Goal: Register for event/course

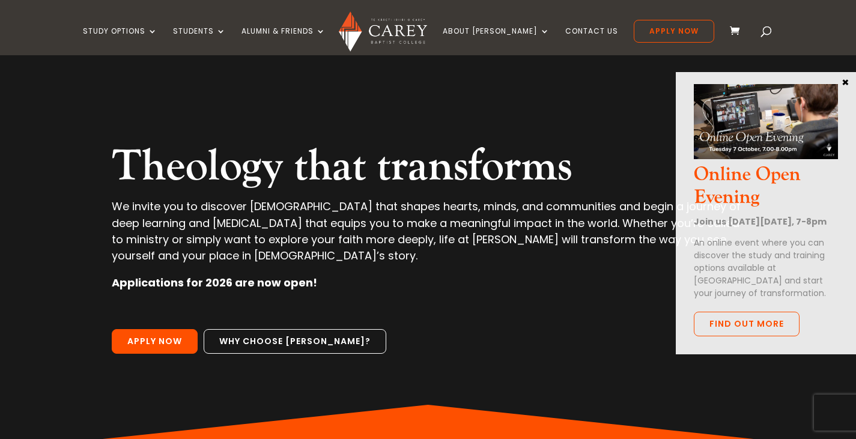
scroll to position [56, 0]
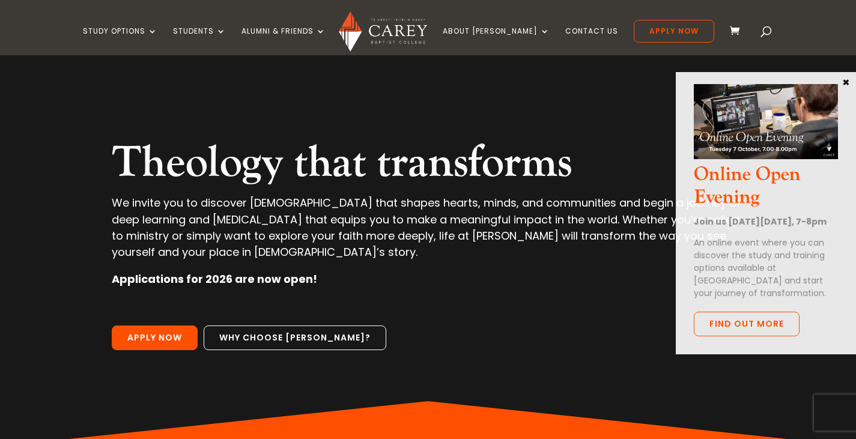
click at [589, 392] on div "Theology that transforms We invite you to discover theology that shapes hearts,…" at bounding box center [428, 222] width 753 height 447
click at [735, 336] on link "Find out more" at bounding box center [746, 324] width 106 height 25
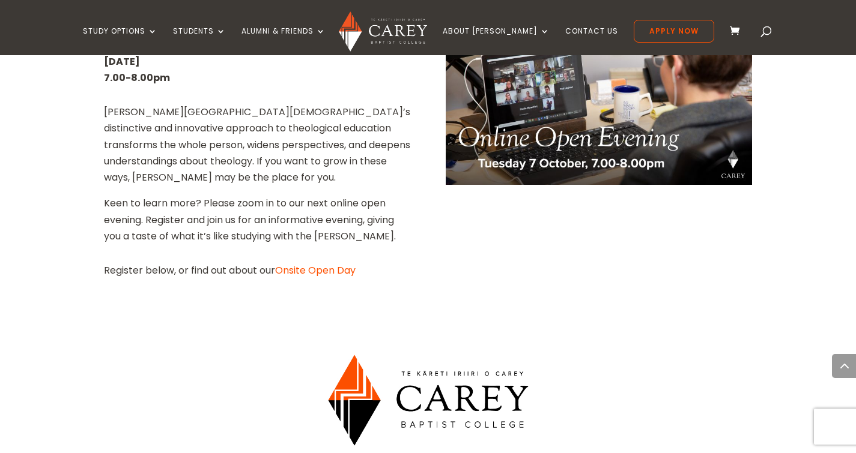
scroll to position [635, 0]
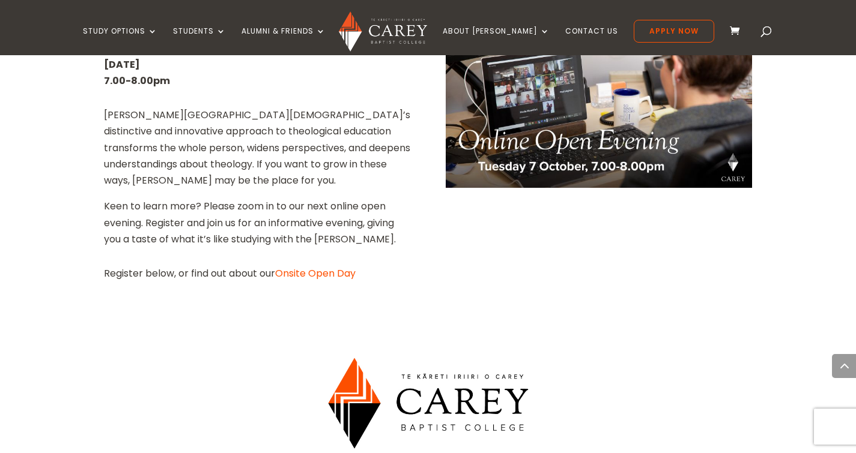
drag, startPoint x: 686, startPoint y: 305, endPoint x: 428, endPoint y: 235, distance: 267.6
click at [436, 237] on div "Home » About Carey » Carey Events » Open Day Haere mai! From Cape Reinga to Rak…" at bounding box center [428, 329] width 856 height 1280
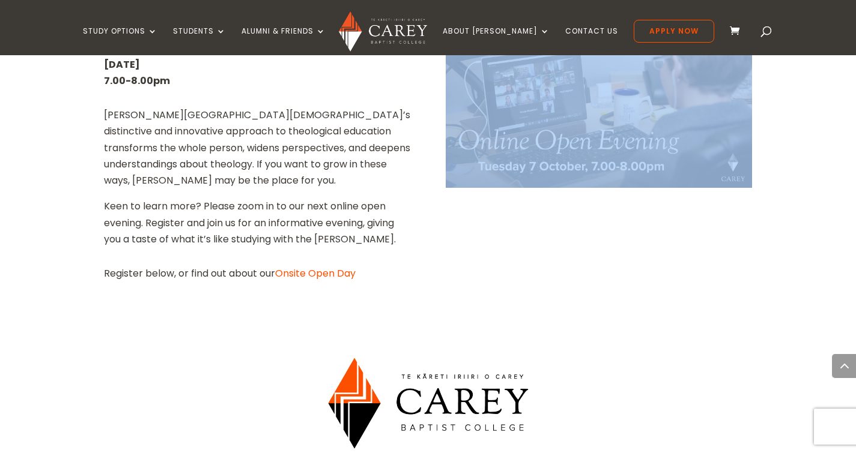
click at [431, 264] on div "Online Open Evening Tuesday 7 October 7.00-8.00pm Carey Baptist College’s disti…" at bounding box center [428, 154] width 648 height 286
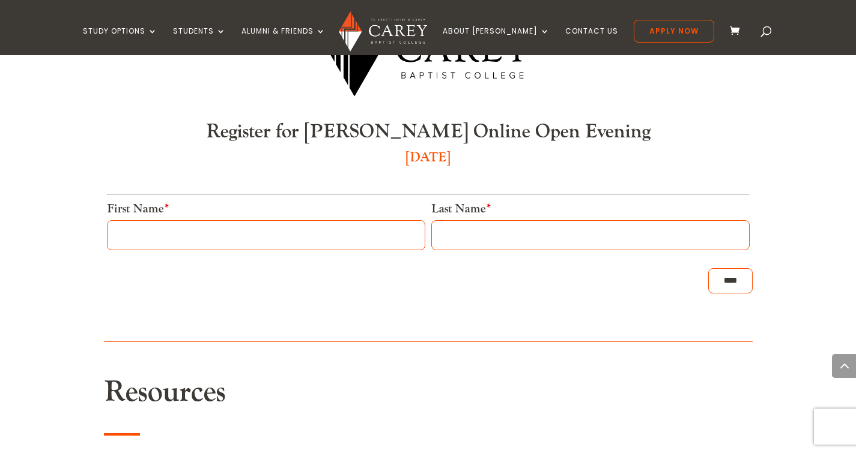
scroll to position [985, 0]
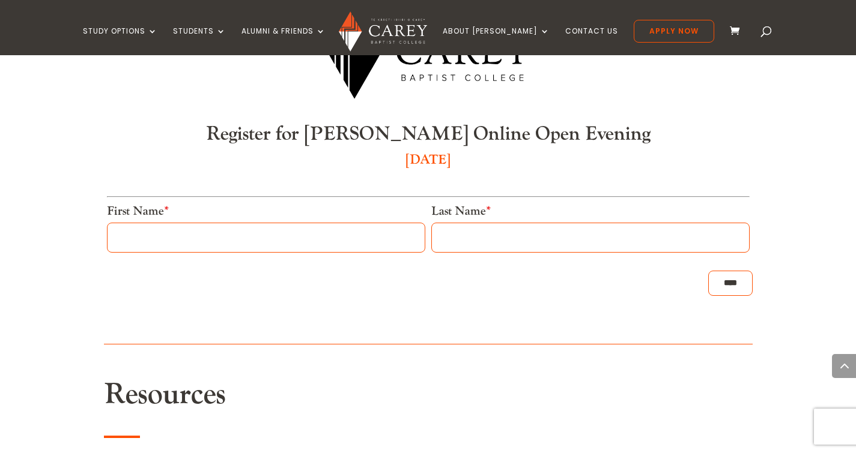
click at [152, 223] on input "First Name *" at bounding box center [266, 238] width 318 height 30
type input "*****"
type input "*******"
click at [708, 271] on input "****" at bounding box center [730, 283] width 44 height 25
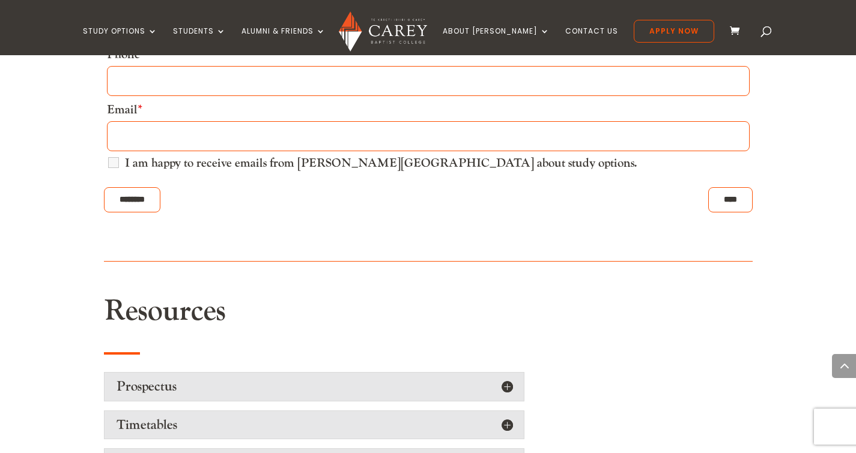
click at [125, 157] on label "I am happy to receive emails from Carey Baptist College about study options." at bounding box center [381, 163] width 512 height 12
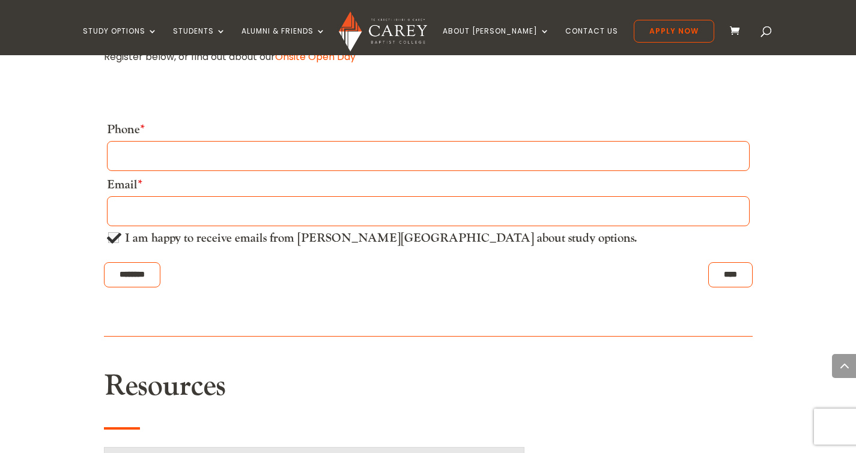
scroll to position [851, 0]
click at [198, 142] on input "Phone *" at bounding box center [428, 157] width 642 height 30
type input "**********"
click at [112, 198] on input "Email *" at bounding box center [428, 213] width 642 height 30
type input "**********"
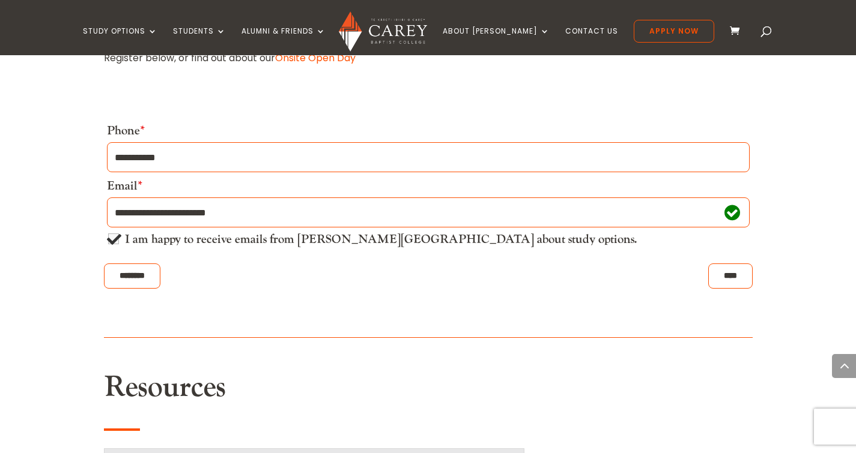
click at [720, 264] on input "****" at bounding box center [730, 276] width 44 height 25
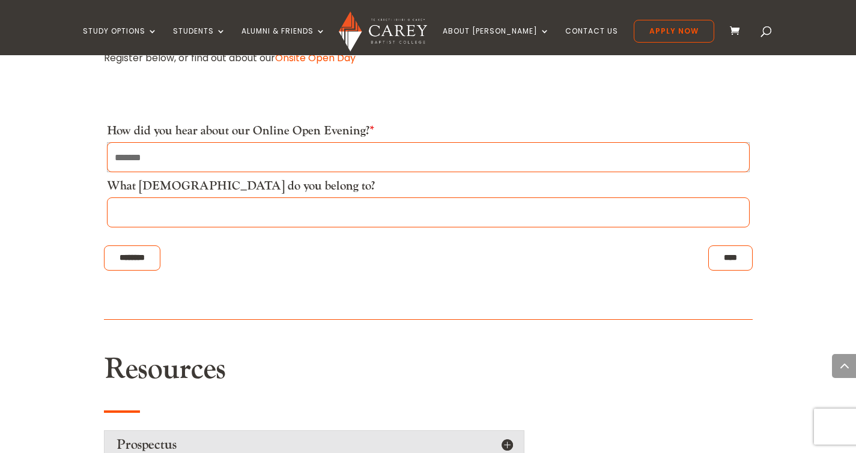
click at [192, 199] on input "What church do you belong to?" at bounding box center [428, 213] width 642 height 30
type input "**********"
click at [718, 247] on input "****" at bounding box center [730, 258] width 44 height 25
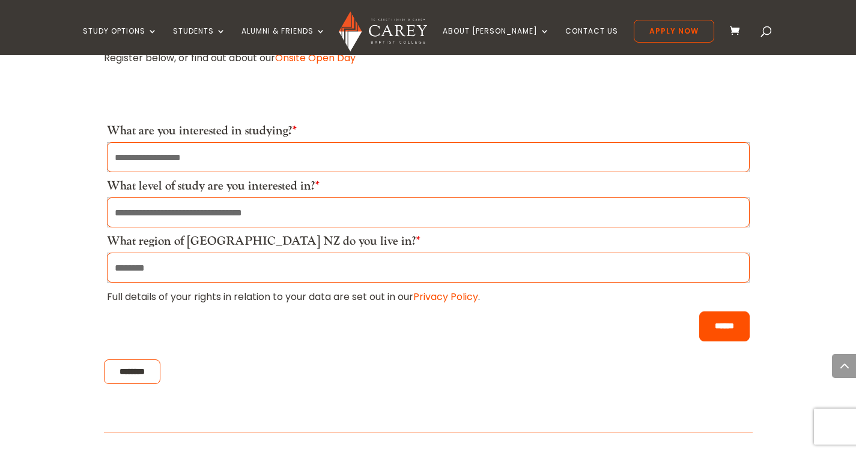
click at [721, 312] on input "******" at bounding box center [724, 327] width 50 height 30
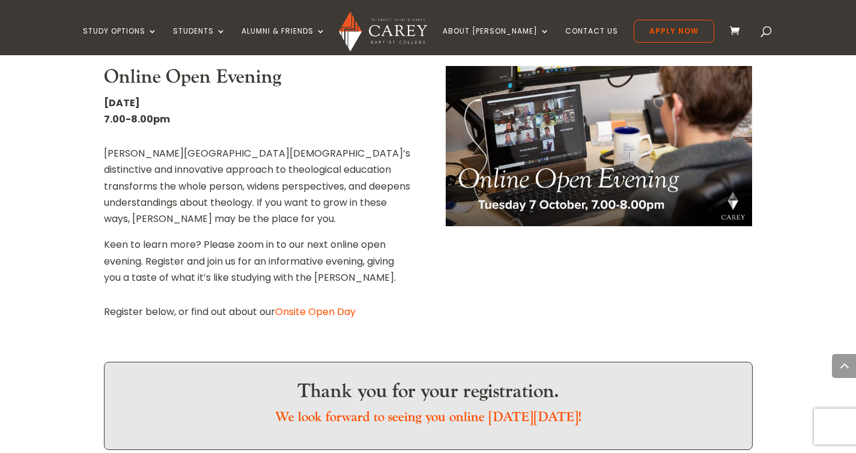
scroll to position [617, 0]
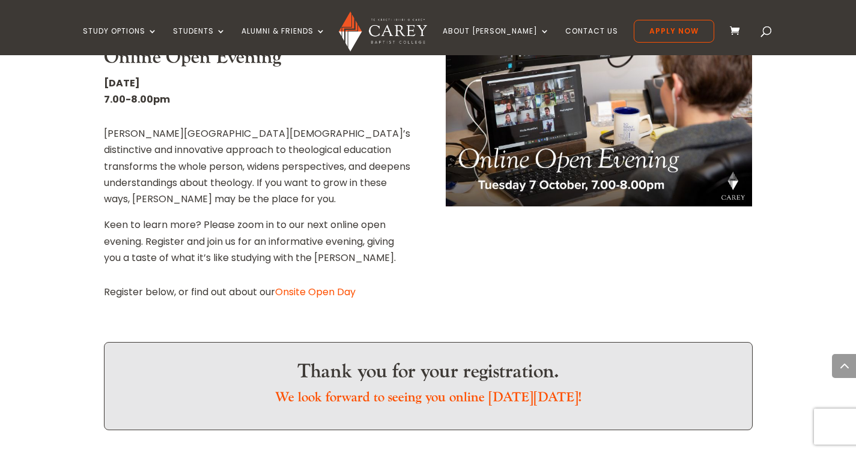
click at [305, 285] on link "Onsite Open Day" at bounding box center [315, 292] width 80 height 14
click at [299, 285] on link "Onsite Open Day" at bounding box center [315, 292] width 80 height 14
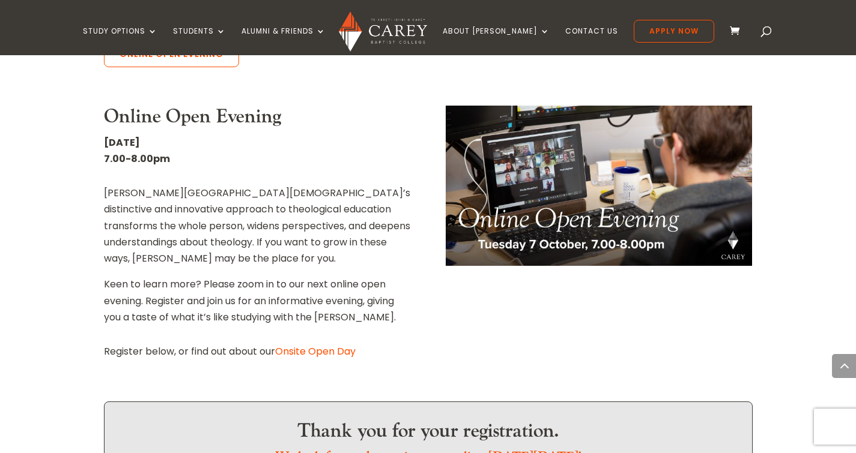
scroll to position [553, 0]
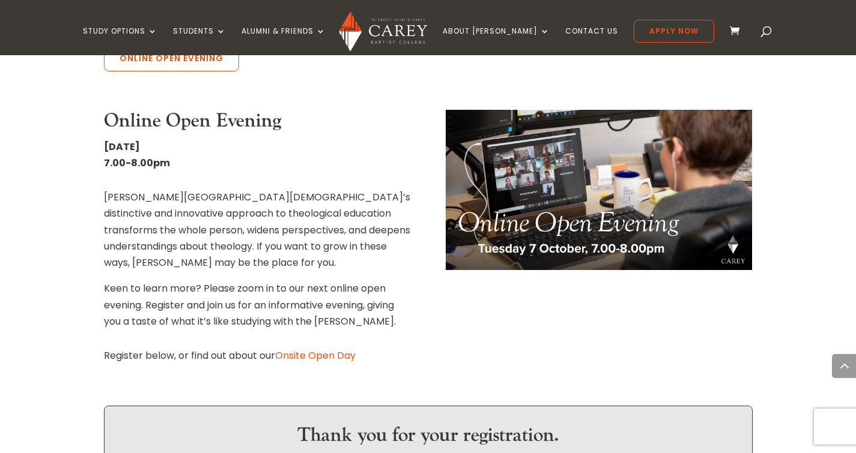
click at [291, 349] on link "Onsite Open Day" at bounding box center [315, 356] width 80 height 14
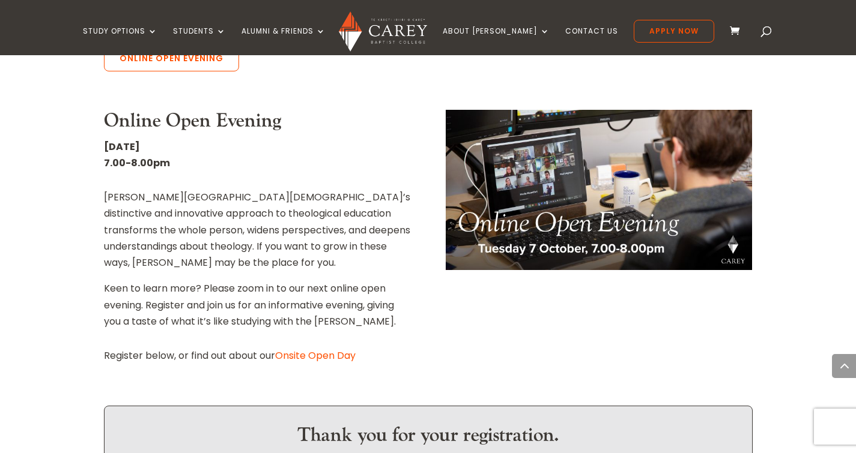
click at [291, 349] on link "Onsite Open Day" at bounding box center [315, 356] width 80 height 14
click at [243, 348] on p "Register below, or find out about our Onsite Open Day" at bounding box center [257, 356] width 306 height 16
click at [315, 349] on link "Onsite Open Day" at bounding box center [315, 356] width 80 height 14
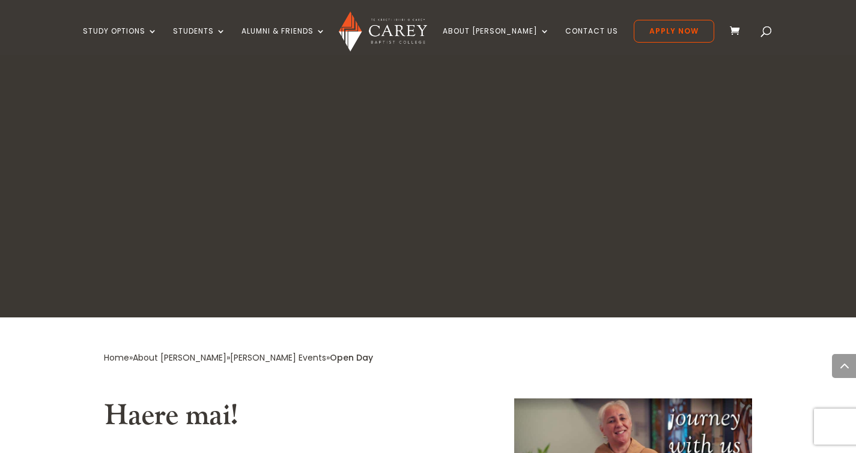
scroll to position [695, 0]
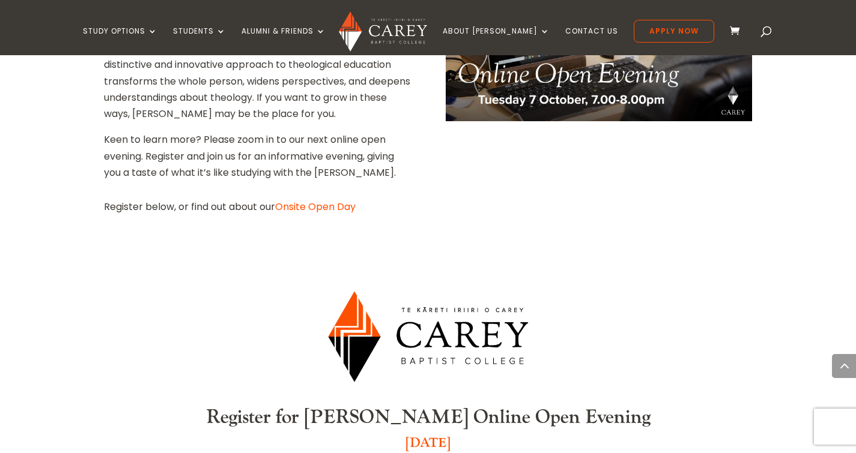
click at [154, 106] on link "Intermission" at bounding box center [176, 109] width 180 height 19
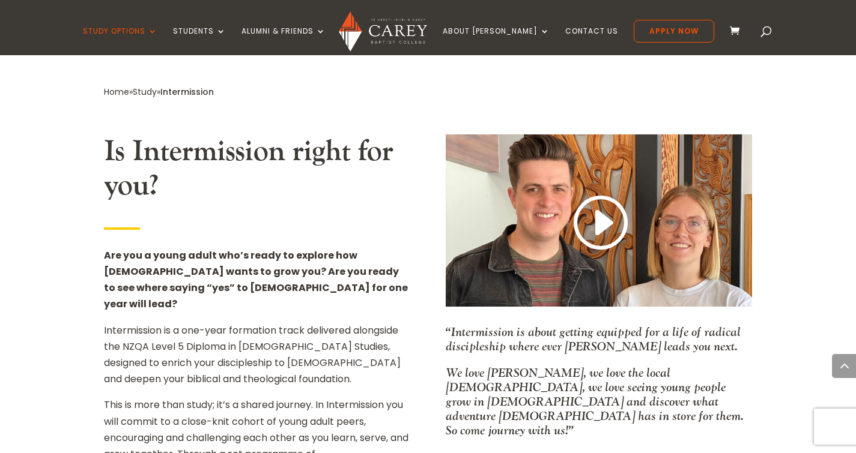
scroll to position [645, 0]
click at [600, 211] on link at bounding box center [599, 223] width 58 height 63
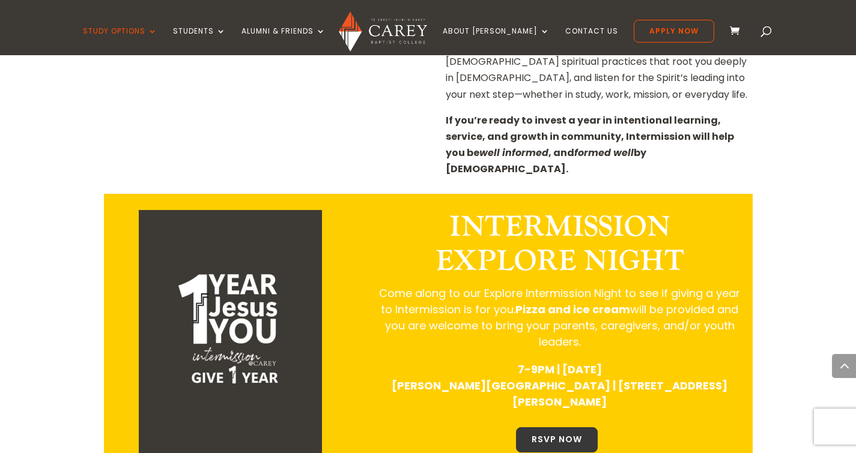
scroll to position [1341, 0]
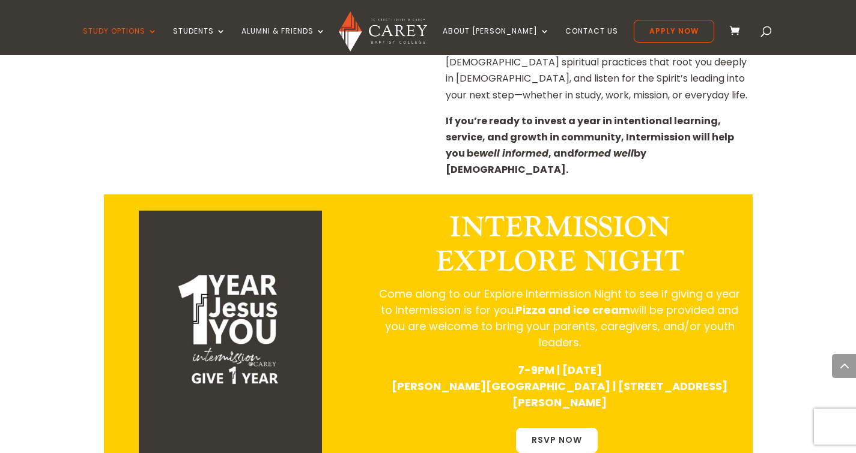
click at [547, 428] on link "RSVP NOW" at bounding box center [557, 440] width 82 height 25
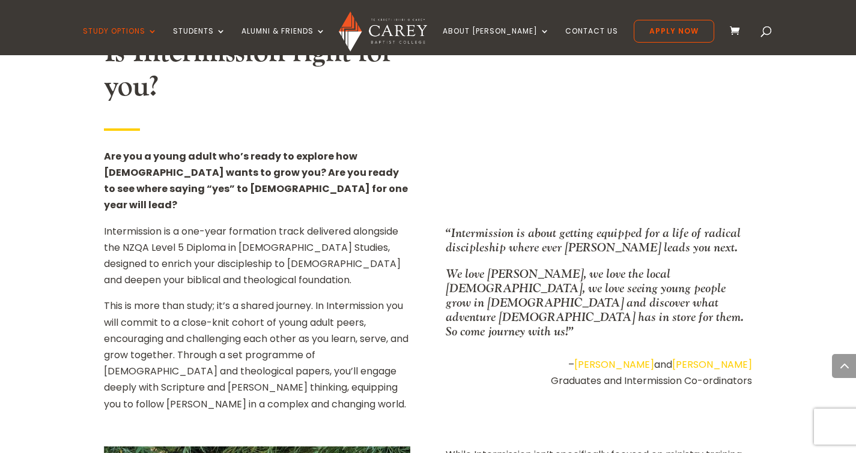
scroll to position [754, 0]
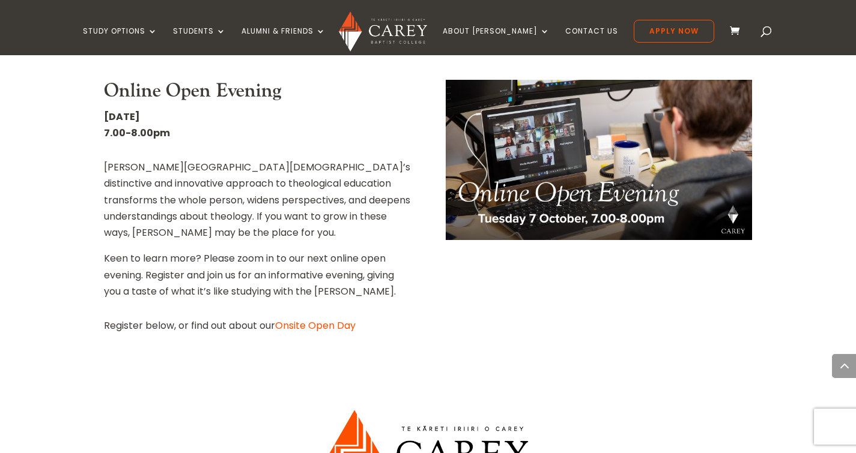
scroll to position [584, 0]
click at [295, 318] on link "Onsite Open Day" at bounding box center [315, 325] width 80 height 14
click at [315, 318] on link "Onsite Open Day" at bounding box center [315, 325] width 80 height 14
click at [310, 318] on link "Onsite Open Day" at bounding box center [315, 325] width 80 height 14
click at [340, 318] on link "Onsite Open Day" at bounding box center [315, 325] width 80 height 14
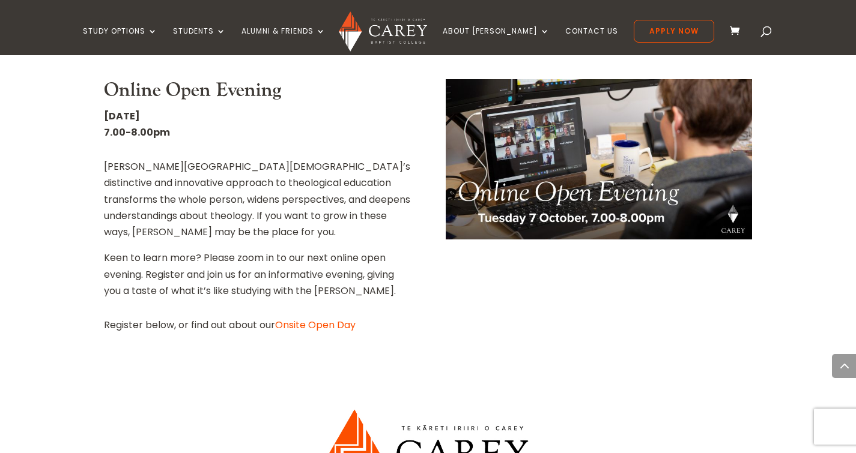
click at [340, 318] on link "Onsite Open Day" at bounding box center [315, 325] width 80 height 14
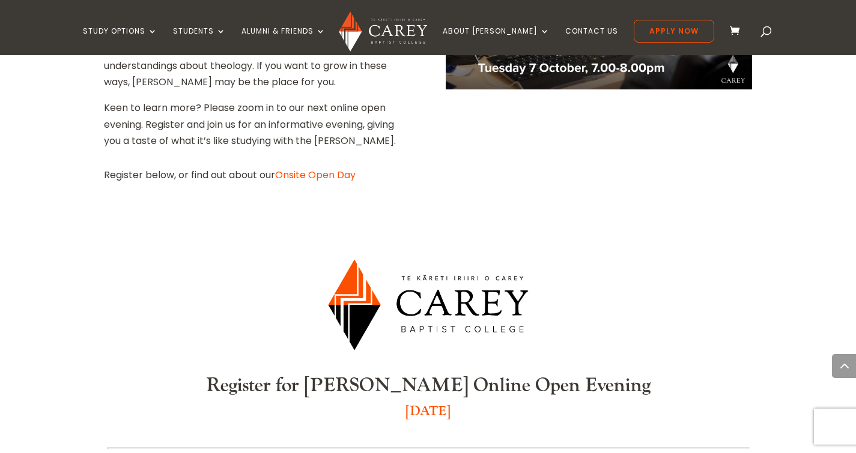
scroll to position [722, 0]
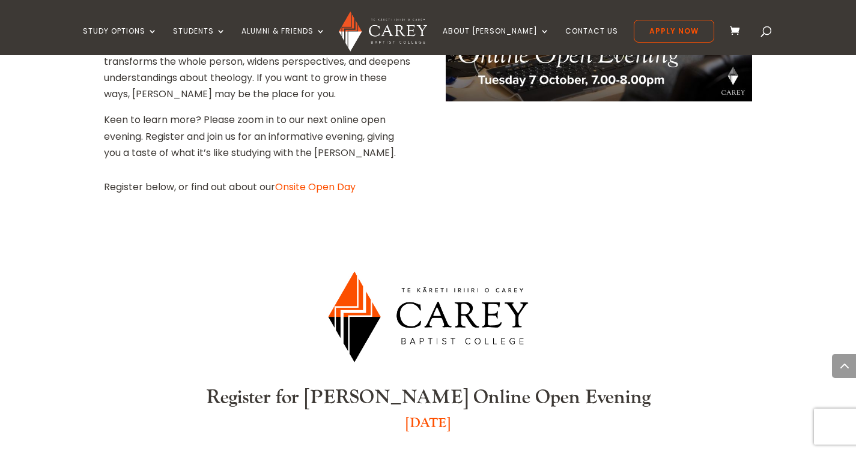
click at [313, 180] on link "Onsite Open Day" at bounding box center [315, 187] width 80 height 14
click at [311, 180] on link "Onsite Open Day" at bounding box center [315, 187] width 80 height 14
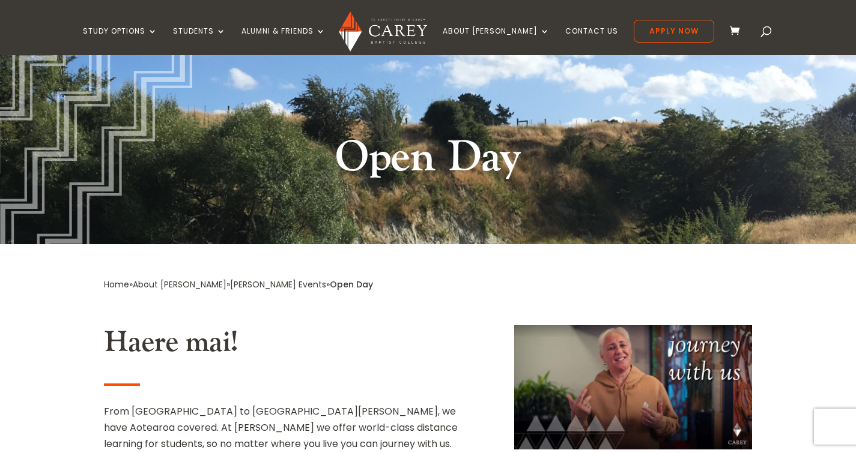
scroll to position [56, 0]
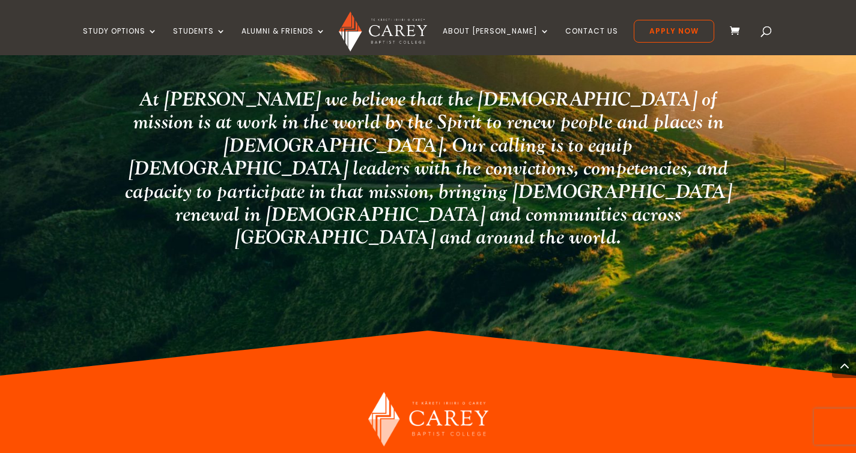
scroll to position [1640, 0]
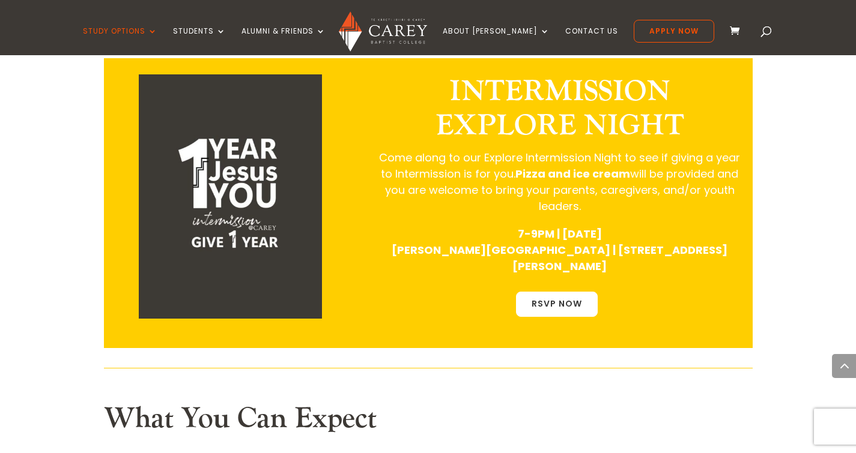
scroll to position [1475, 0]
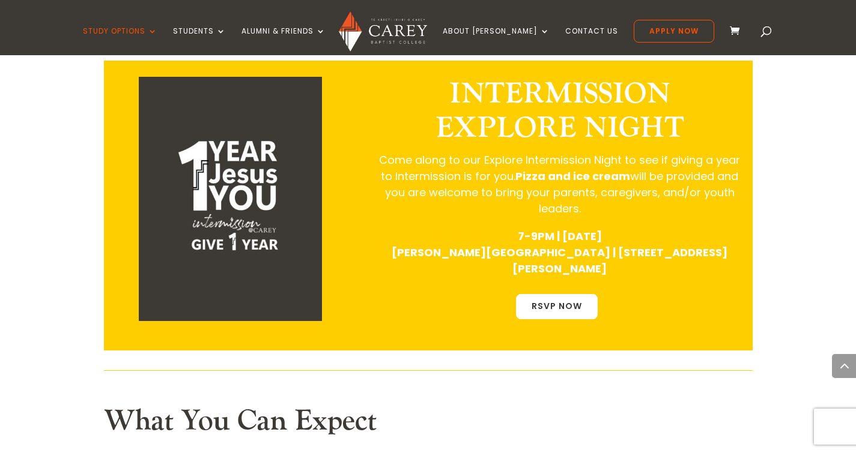
click at [555, 294] on link "RSVP NOW" at bounding box center [557, 306] width 82 height 25
drag, startPoint x: 555, startPoint y: 202, endPoint x: 479, endPoint y: 222, distance: 78.9
click at [479, 222] on div "INTERMISSION EXPLORE NIGHT Come along to our Explore Intermission Night to see …" at bounding box center [559, 206] width 361 height 258
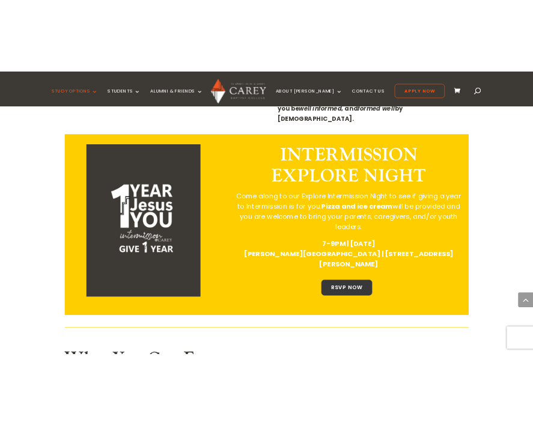
scroll to position [1435, 0]
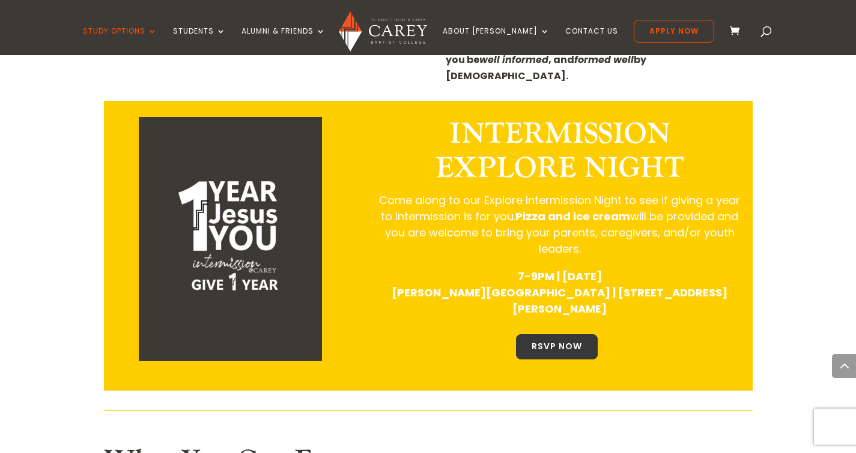
drag, startPoint x: 544, startPoint y: 219, endPoint x: 317, endPoint y: 234, distance: 227.4
click at [317, 234] on img at bounding box center [230, 239] width 183 height 244
click at [570, 334] on link "RSVP NOW" at bounding box center [557, 346] width 82 height 25
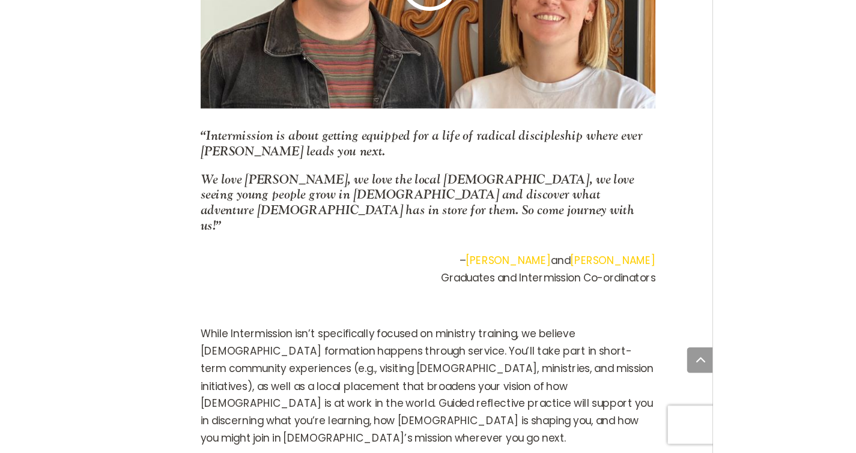
scroll to position [1442, 0]
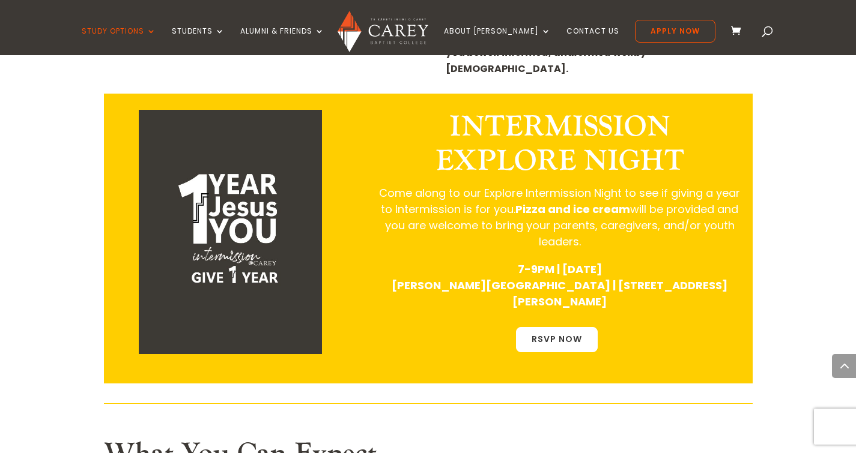
click at [526, 327] on link "RSVP NOW" at bounding box center [557, 339] width 82 height 25
click at [564, 327] on link "RSVP NOW" at bounding box center [557, 339] width 82 height 25
